Goal: Transaction & Acquisition: Obtain resource

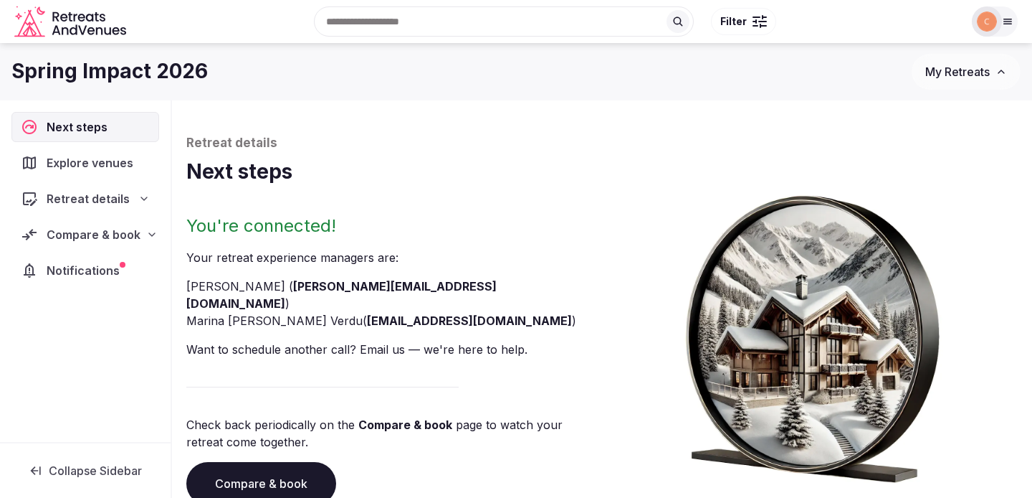
click at [99, 237] on span "Compare & book" at bounding box center [94, 234] width 94 height 17
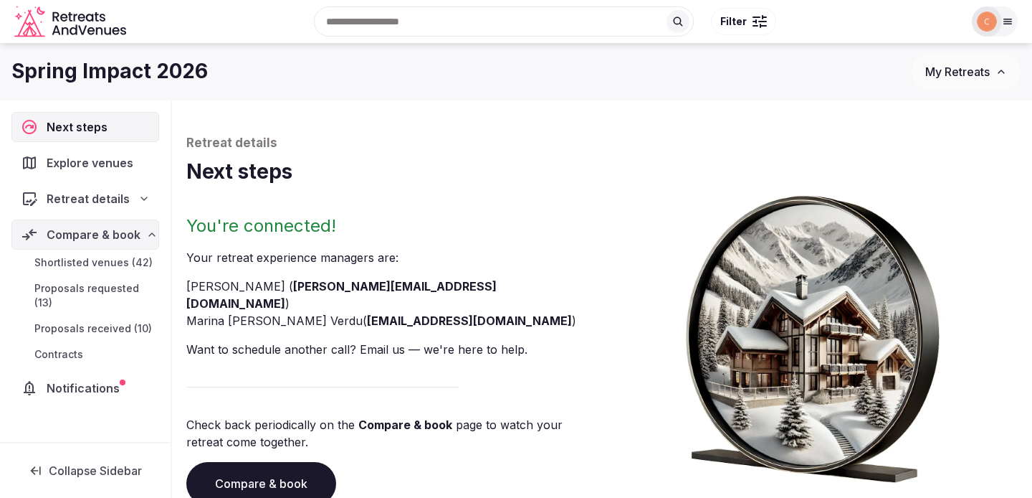
click at [115, 331] on span "Proposals received (10)" at bounding box center [93, 328] width 118 height 14
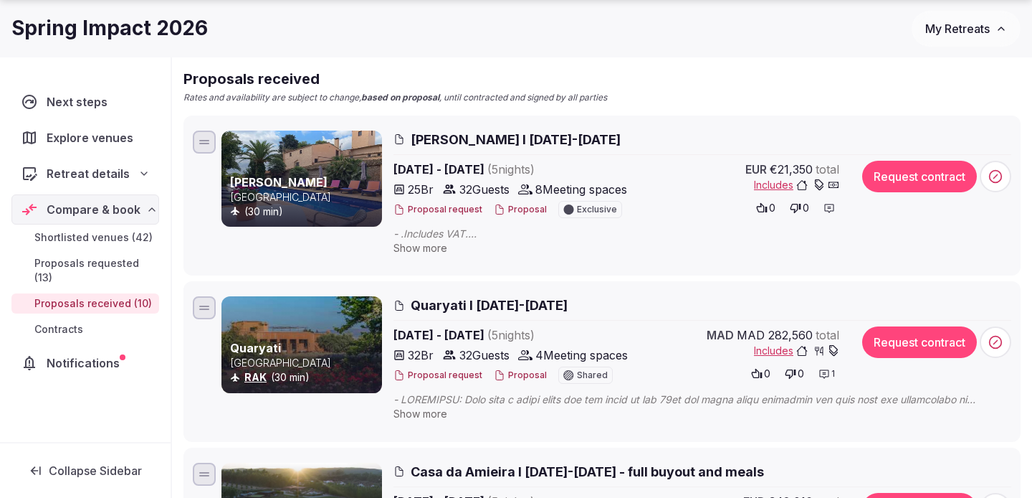
scroll to position [316, 0]
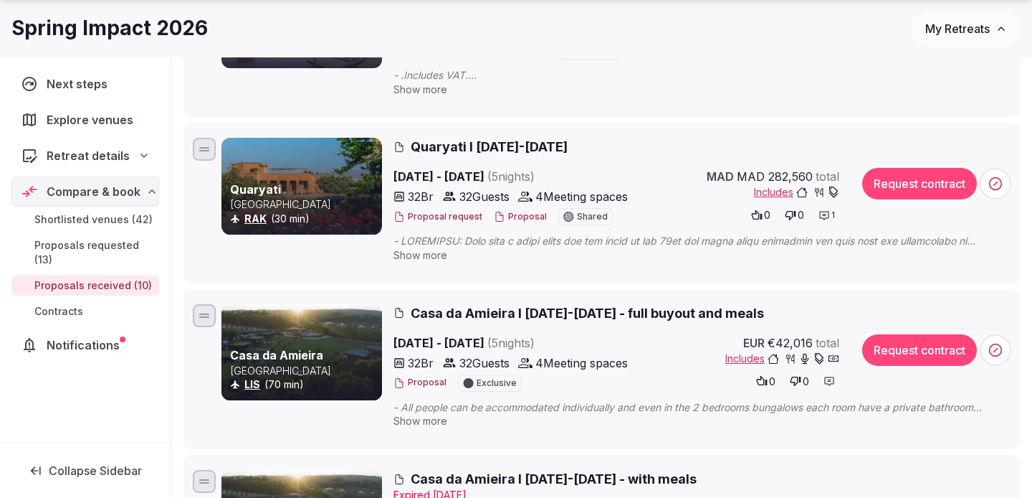
click at [500, 142] on span "Quaryati I [DATE]-[DATE]" at bounding box center [489, 147] width 157 height 18
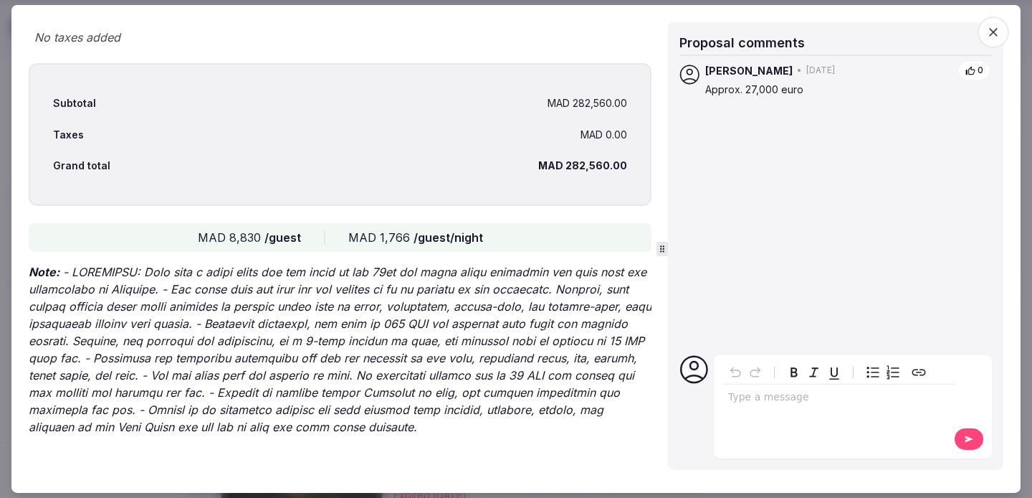
scroll to position [2899, 0]
click at [989, 24] on span "button" at bounding box center [994, 32] width 32 height 32
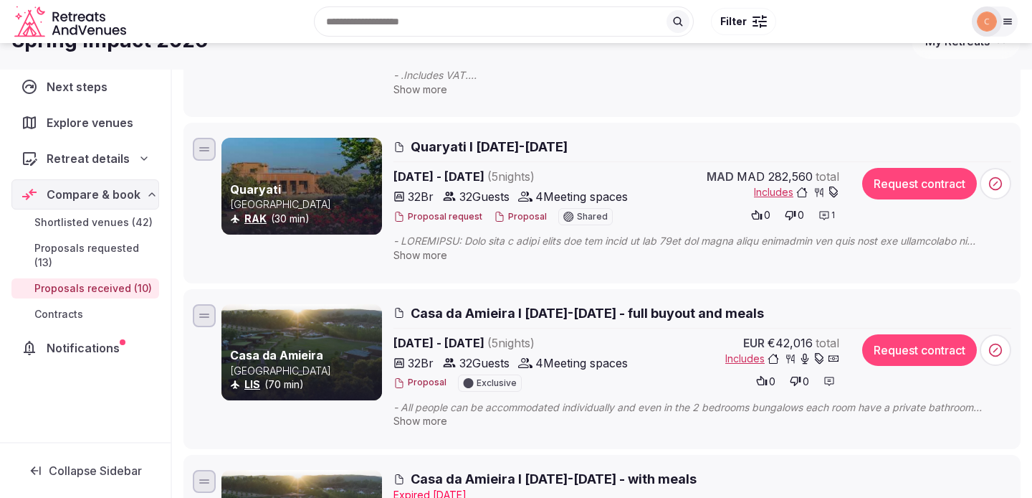
scroll to position [45, 0]
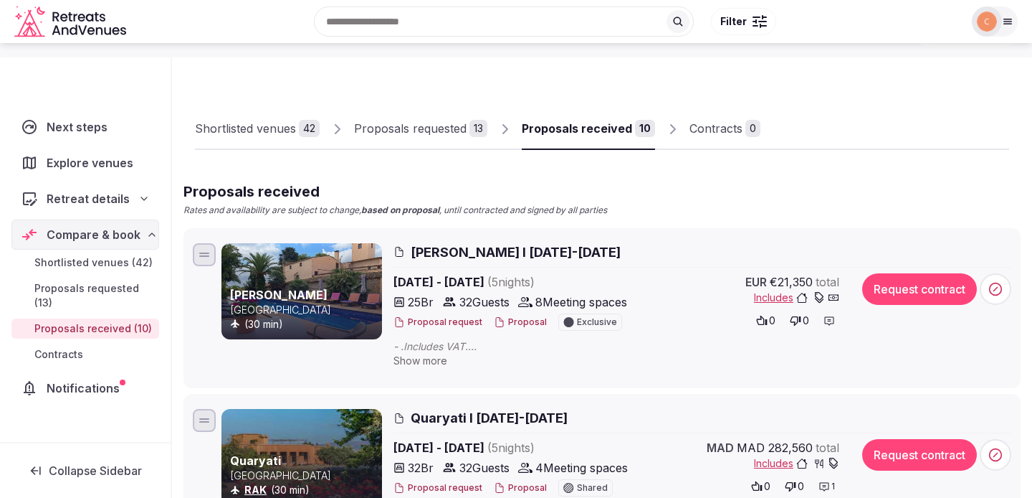
click at [492, 251] on span "[PERSON_NAME] I [DATE]-[DATE]" at bounding box center [516, 252] width 210 height 18
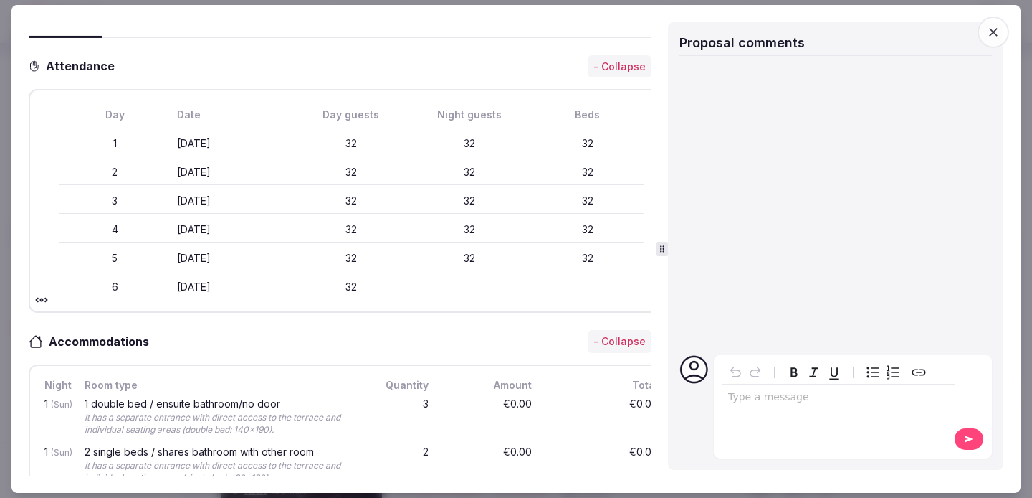
scroll to position [0, 0]
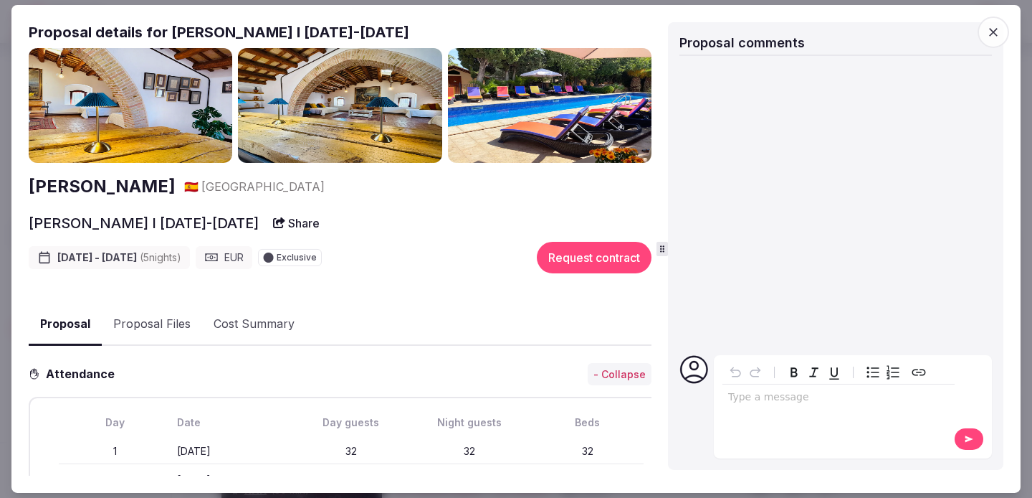
click at [996, 23] on span "button" at bounding box center [994, 32] width 32 height 32
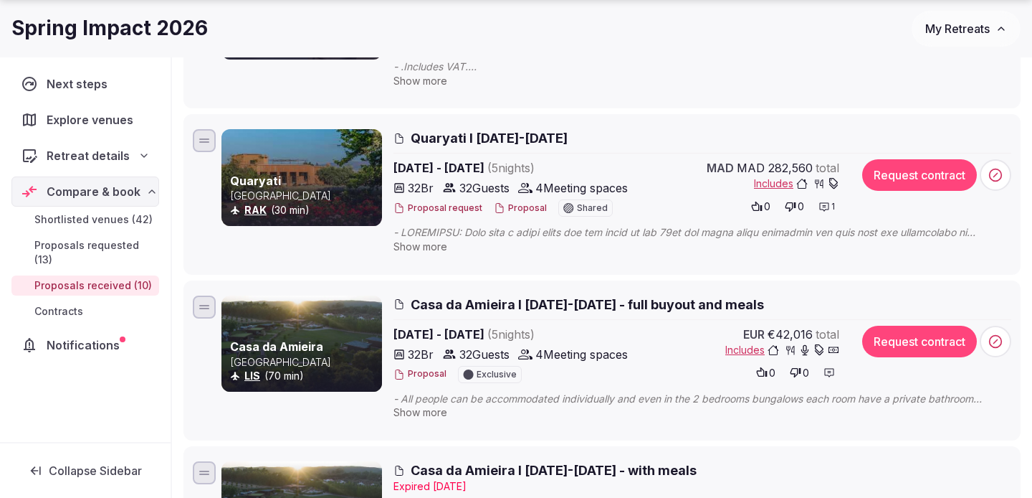
scroll to position [363, 0]
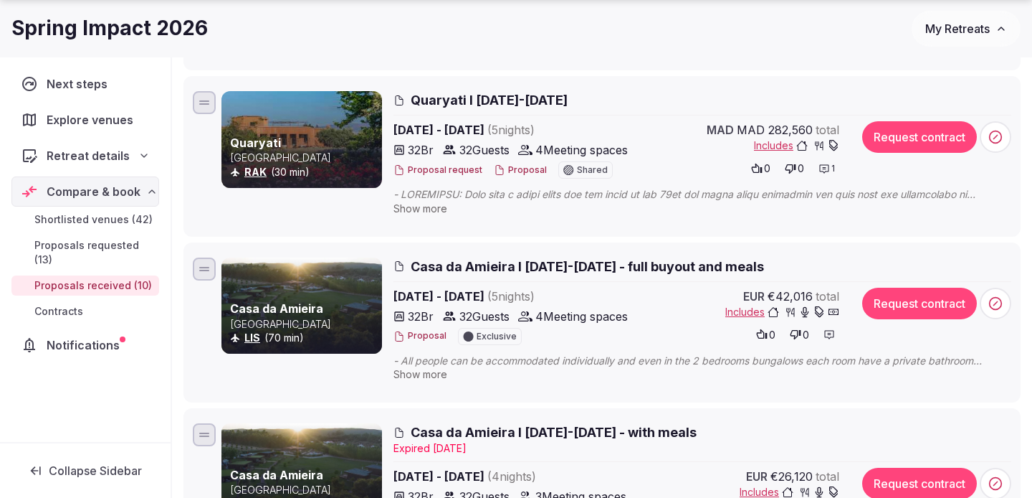
click at [437, 95] on span "Quaryati I [DATE]-[DATE]" at bounding box center [489, 100] width 157 height 18
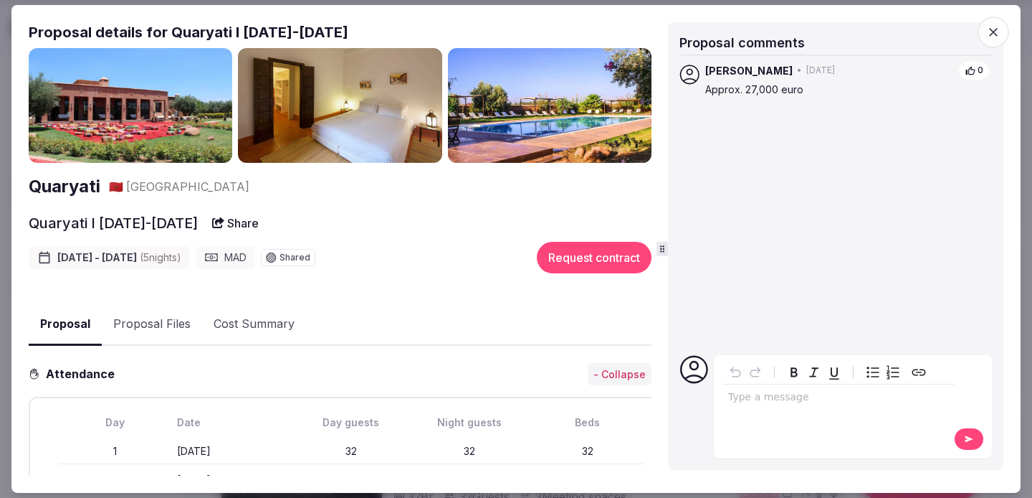
click at [181, 133] on img at bounding box center [131, 105] width 204 height 115
click at [87, 184] on h2 "Quaryati" at bounding box center [65, 186] width 72 height 24
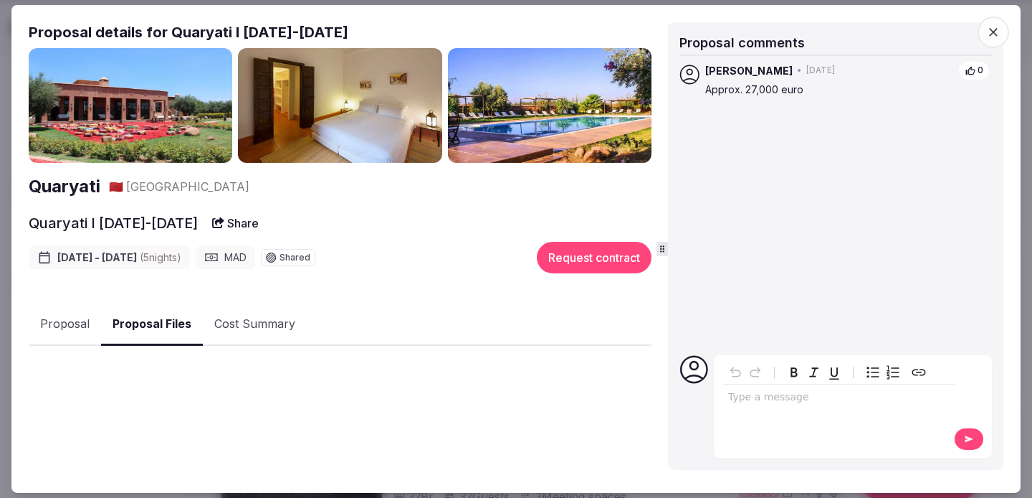
click at [149, 329] on button "Proposal Files" at bounding box center [152, 324] width 102 height 42
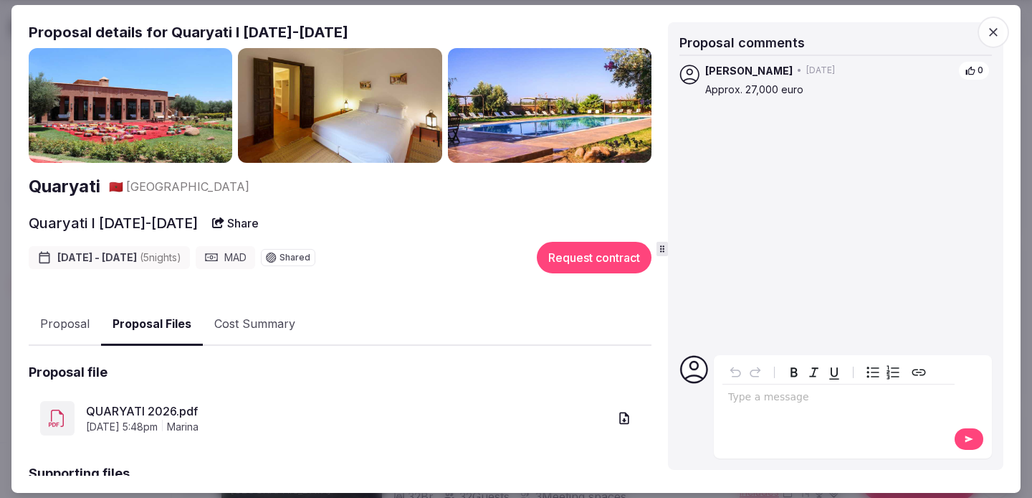
scroll to position [110, 0]
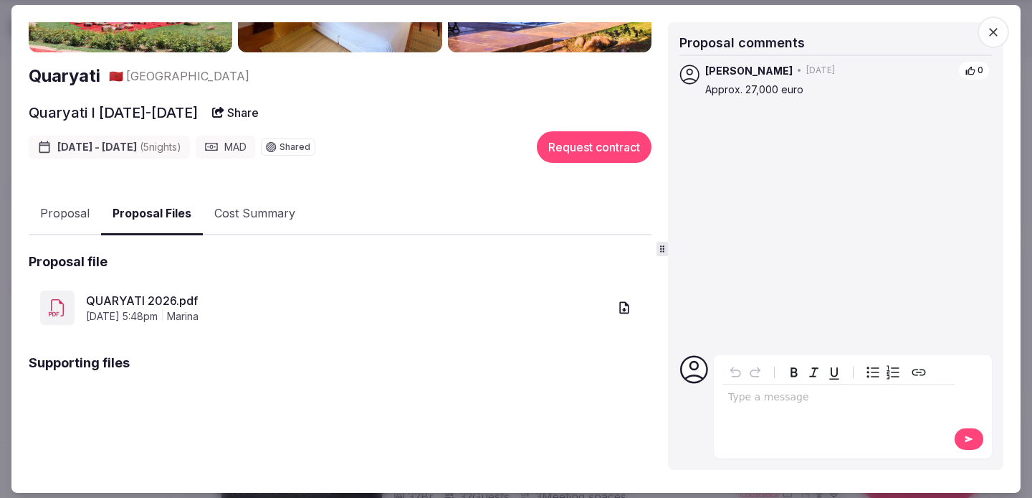
click at [151, 297] on link "QUARYATI 2026.pdf" at bounding box center [347, 300] width 523 height 17
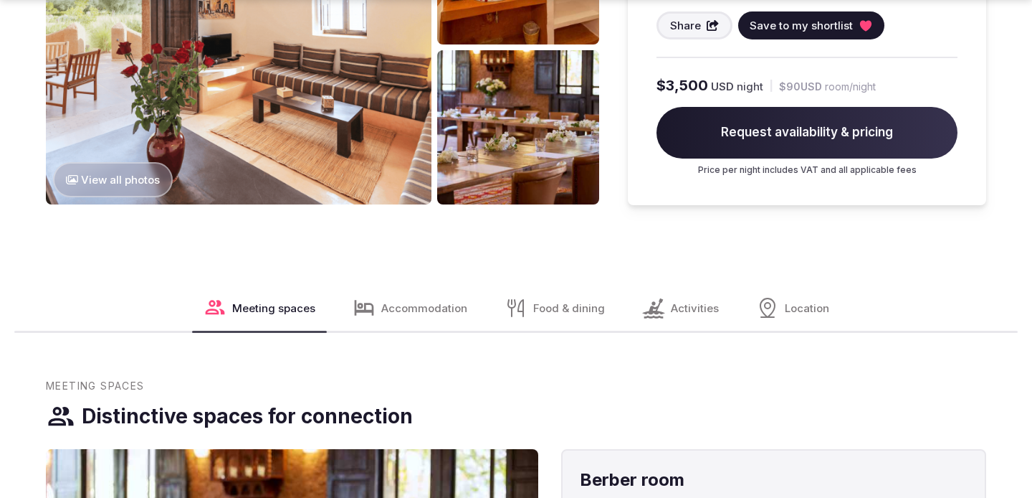
scroll to position [1569, 0]
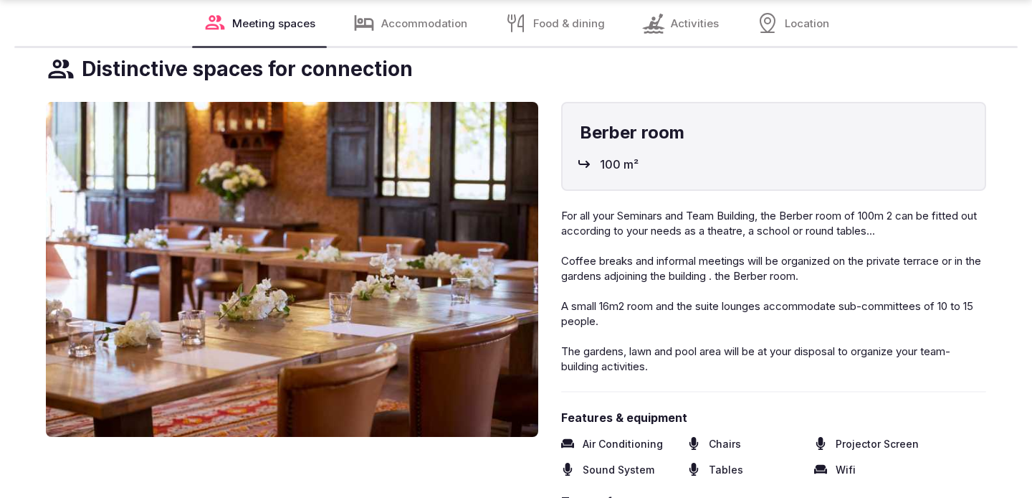
click at [312, 260] on img at bounding box center [292, 269] width 493 height 335
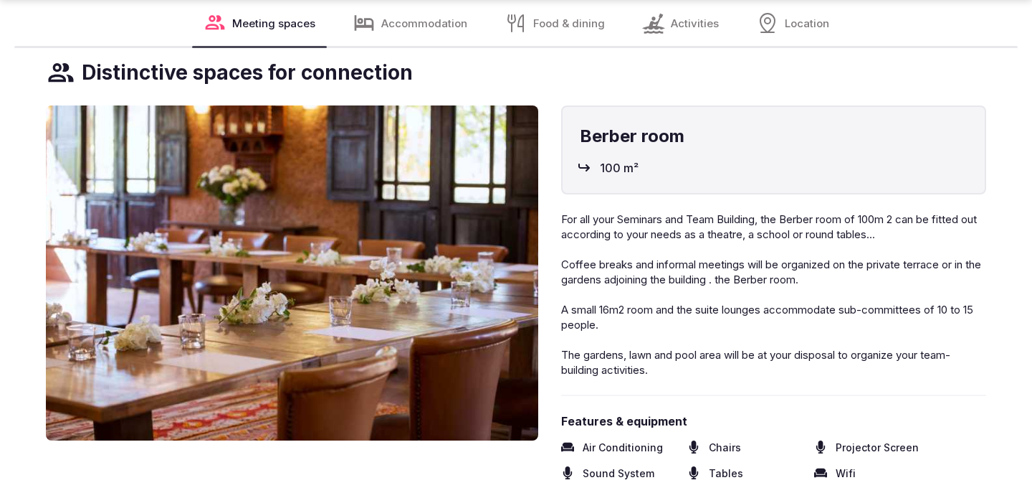
scroll to position [1144, 0]
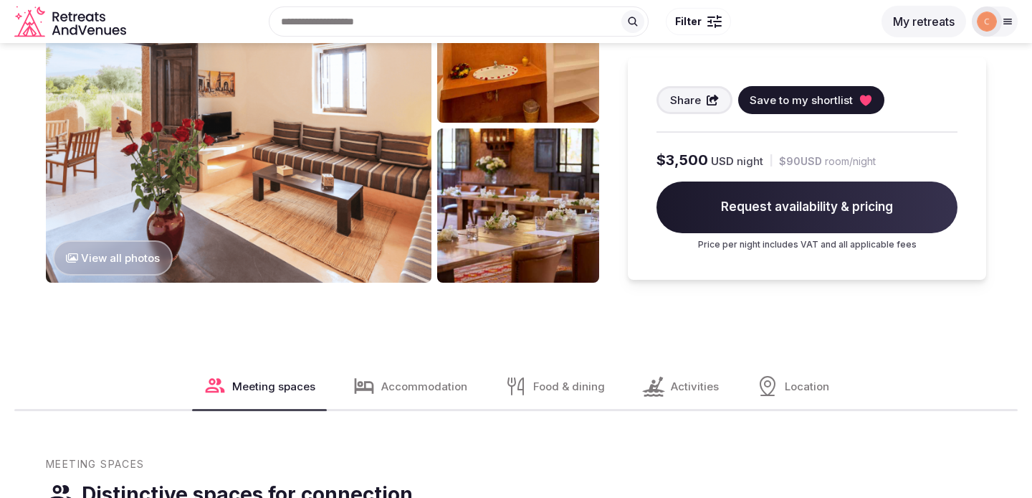
click at [105, 255] on button "View all photos" at bounding box center [113, 257] width 120 height 35
